Goal: Navigation & Orientation: Find specific page/section

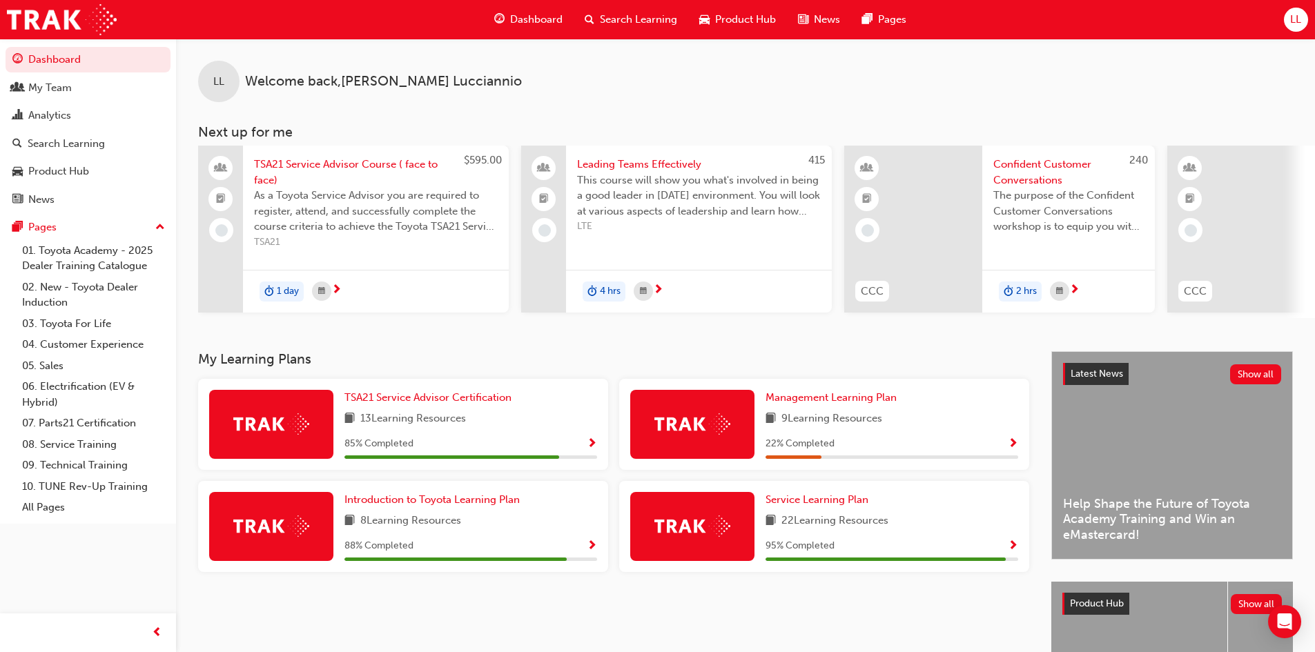
click at [1011, 551] on span "Show Progress" at bounding box center [1013, 546] width 10 height 12
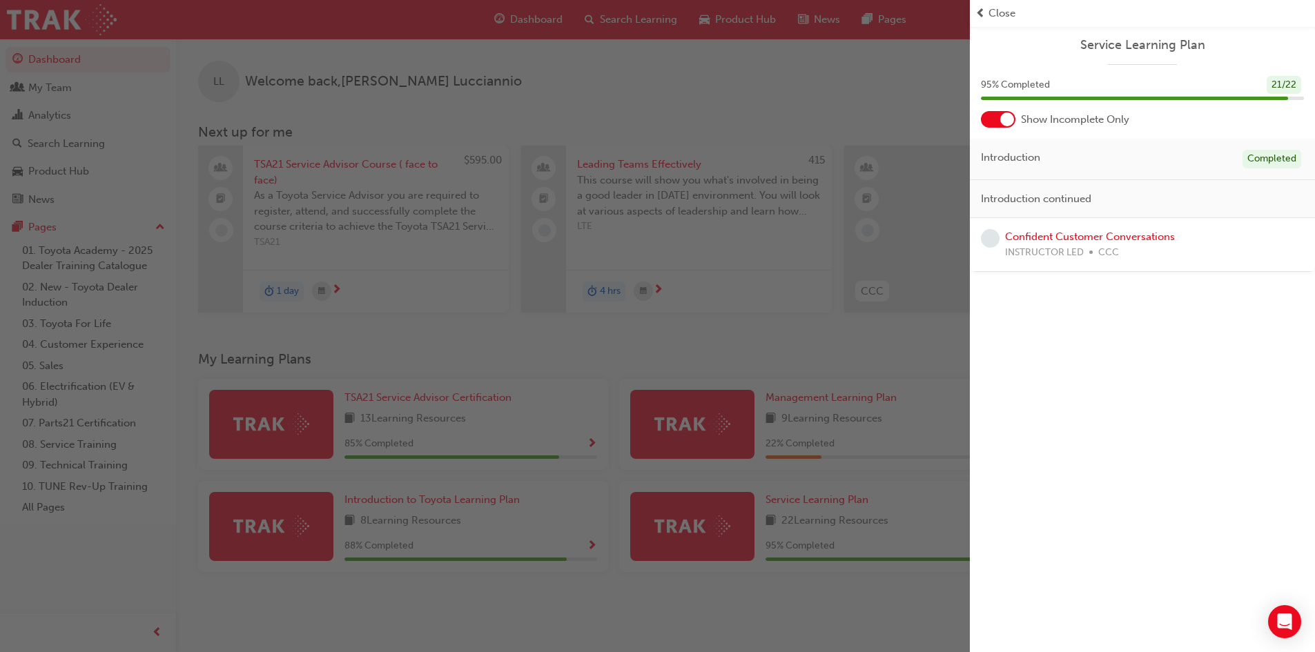
click at [997, 12] on span "Close" at bounding box center [1001, 14] width 27 height 16
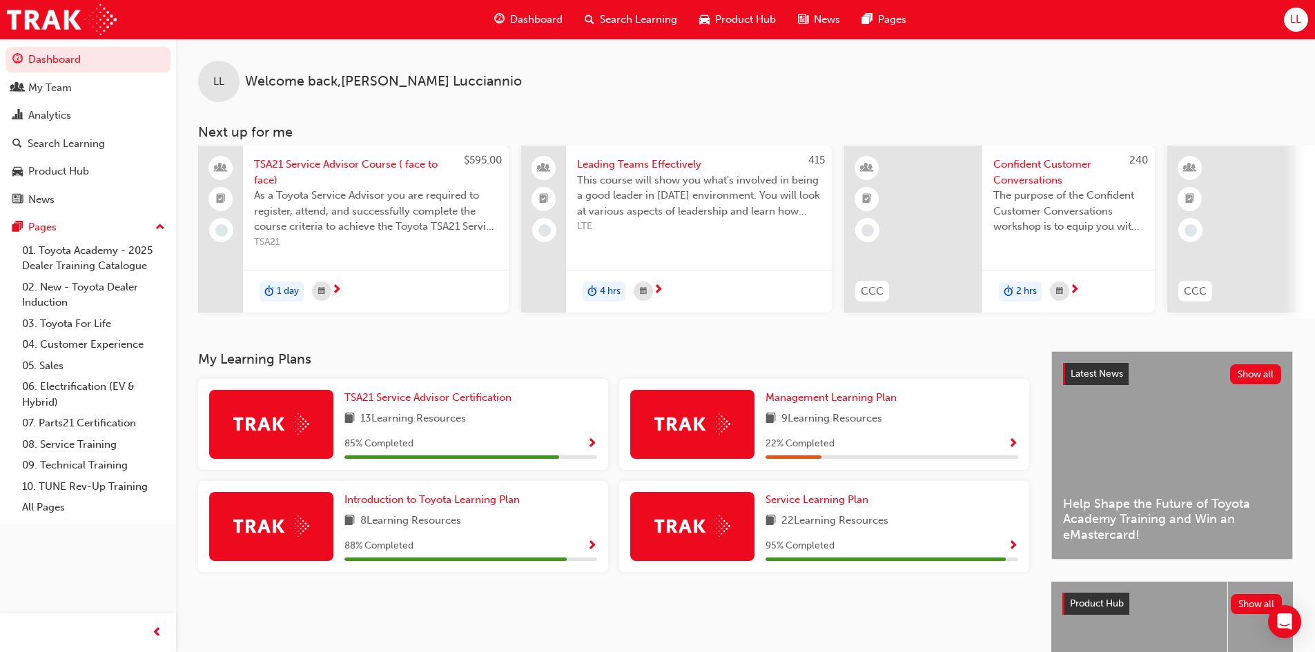
click at [1011, 443] on span "Show Progress" at bounding box center [1013, 444] width 10 height 12
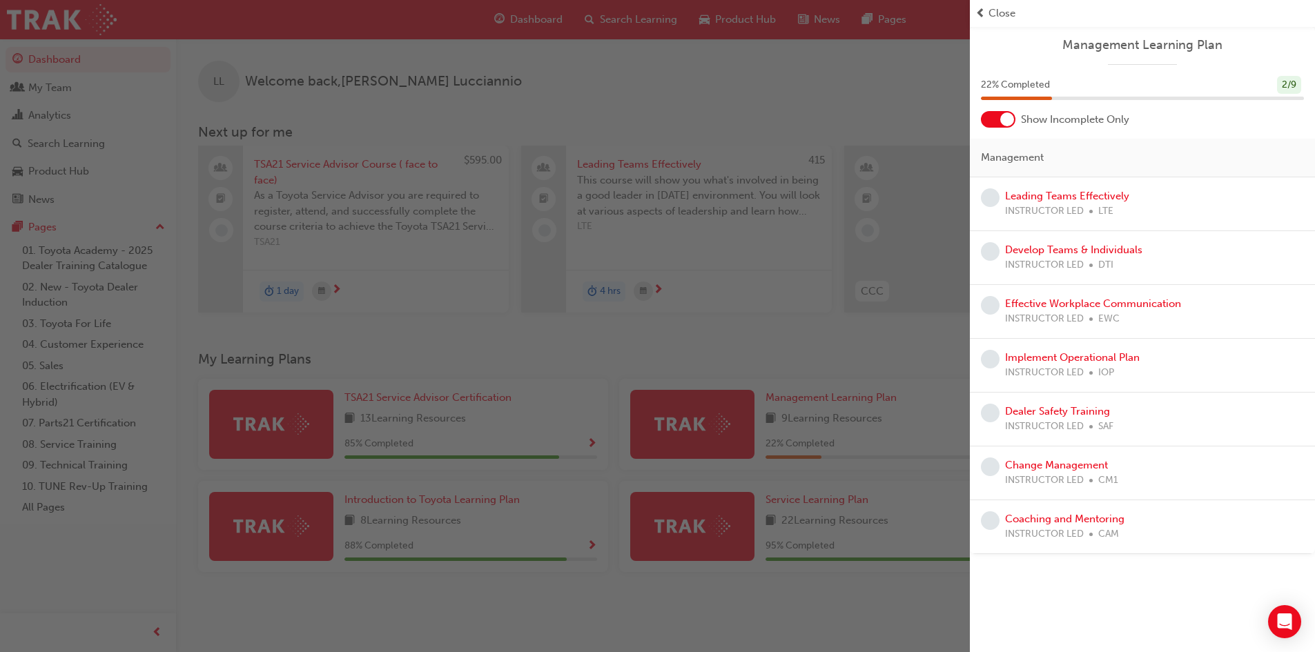
click at [999, 11] on span "Close" at bounding box center [1001, 14] width 27 height 16
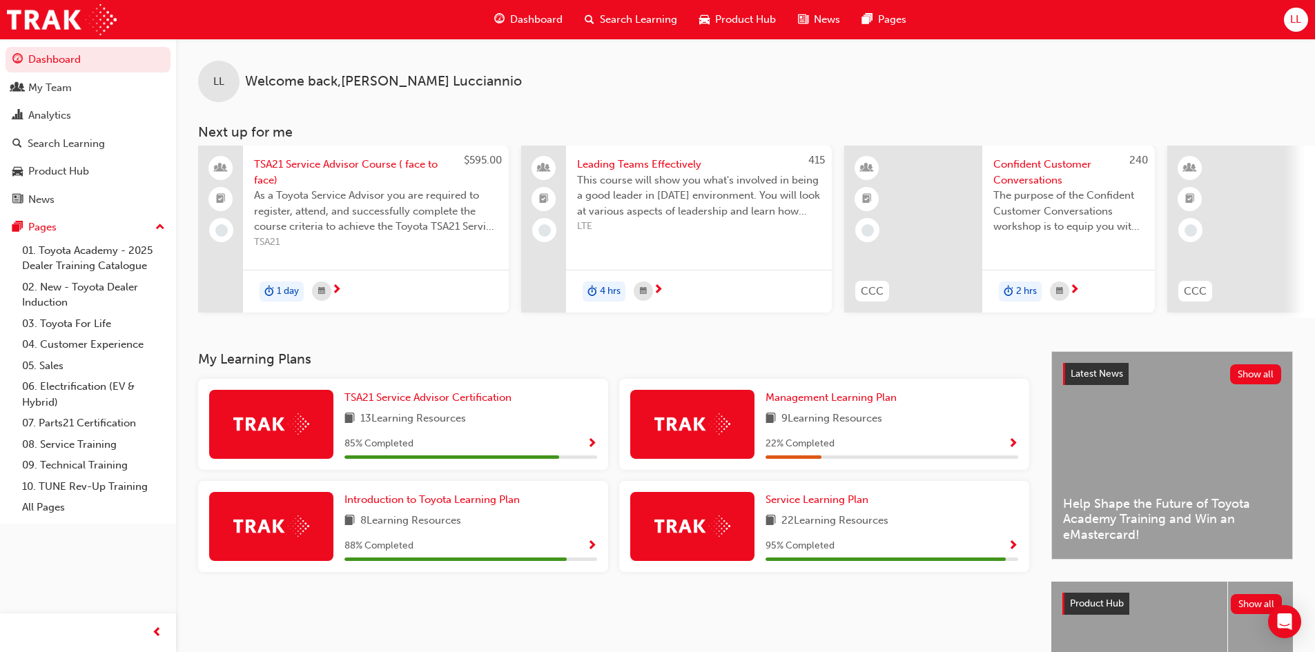
click at [591, 450] on span "Show Progress" at bounding box center [592, 444] width 10 height 12
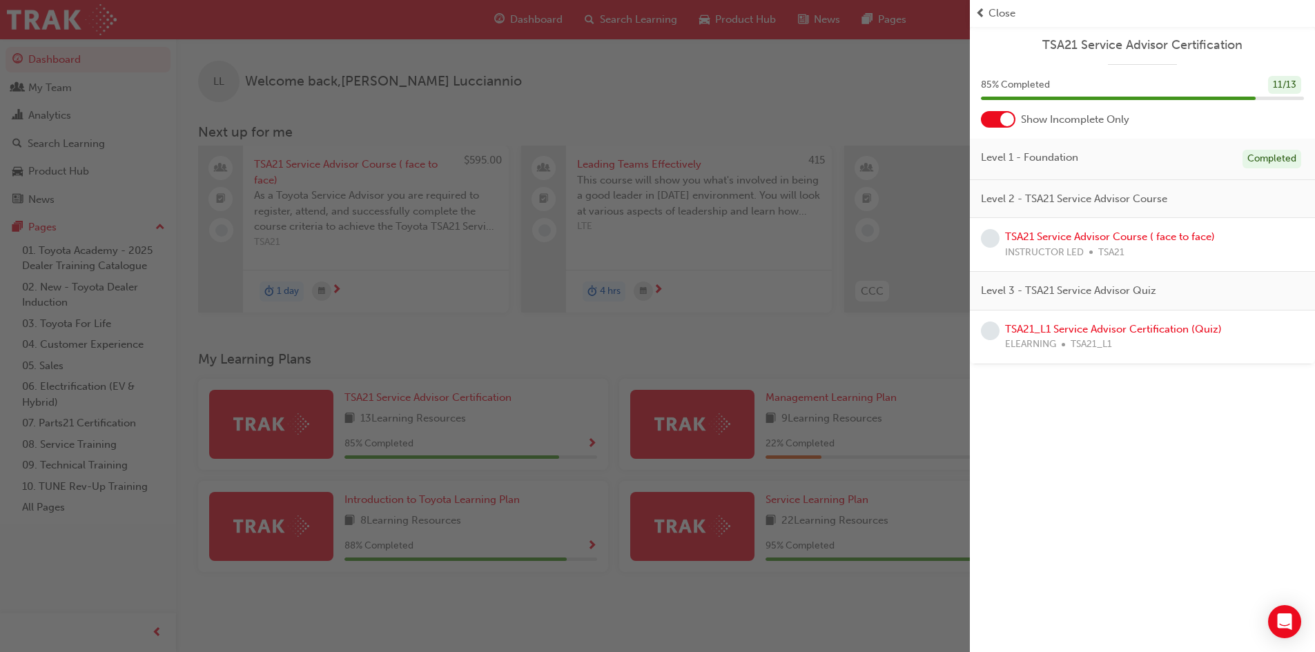
click at [1007, 12] on span "Close" at bounding box center [1001, 14] width 27 height 16
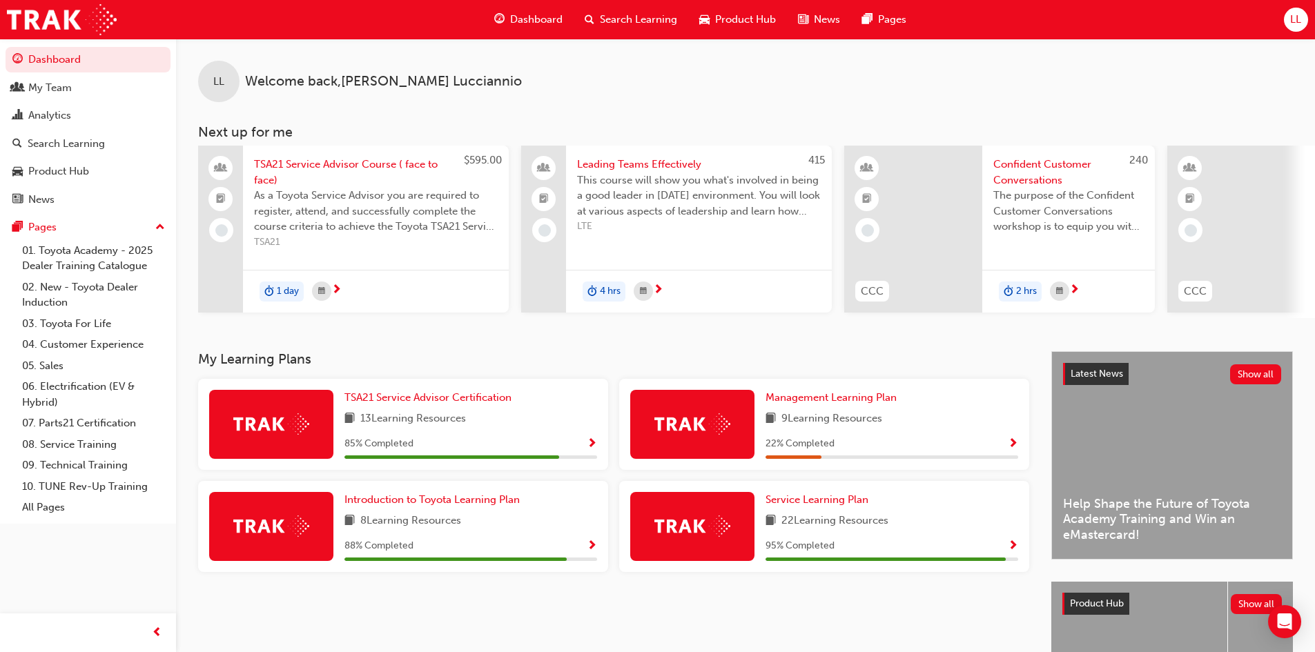
click at [594, 547] on span "Show Progress" at bounding box center [592, 546] width 10 height 12
